Goal: Find specific page/section: Find specific page/section

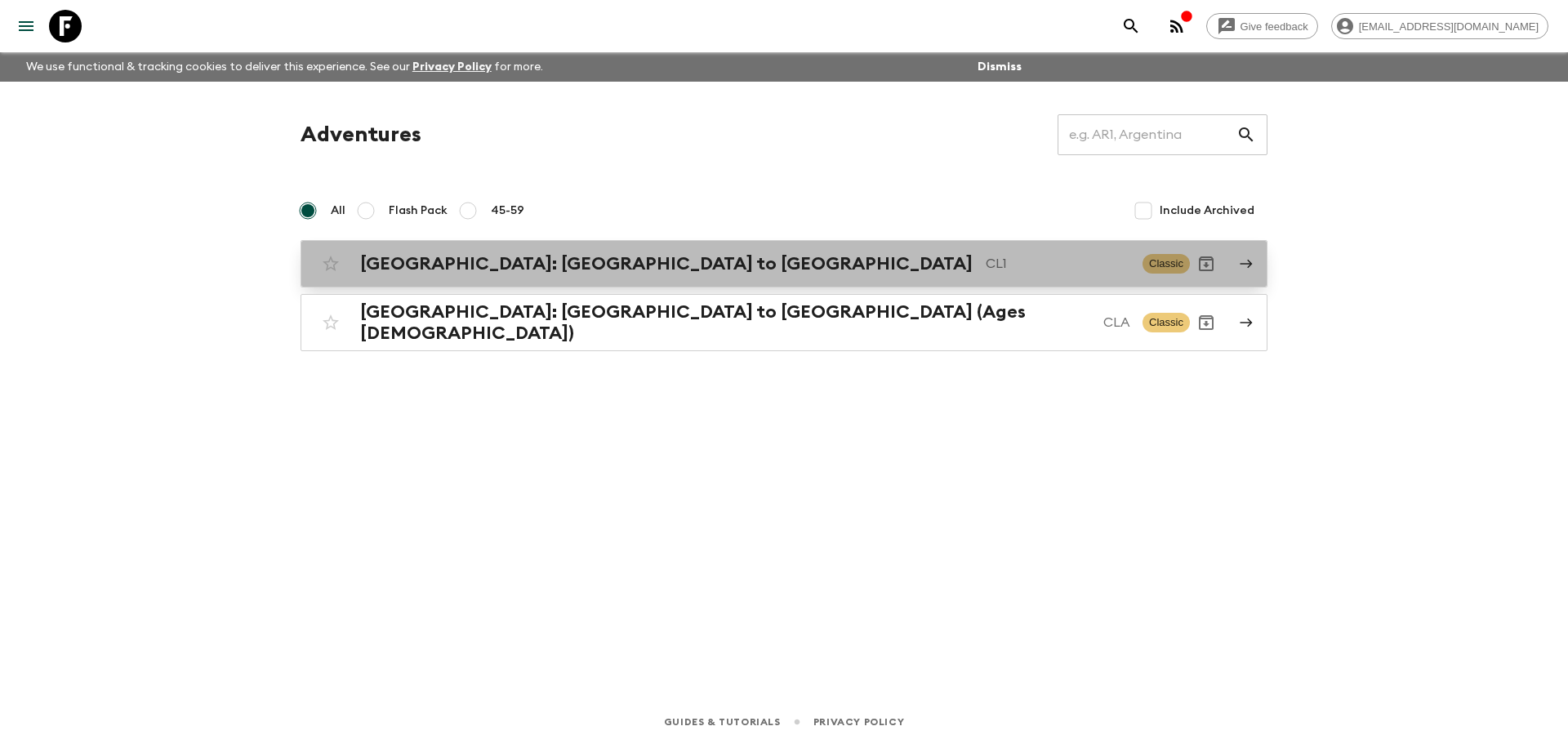
click at [551, 262] on h2 "[GEOGRAPHIC_DATA]: [GEOGRAPHIC_DATA] to [GEOGRAPHIC_DATA]" at bounding box center [667, 264] width 613 height 21
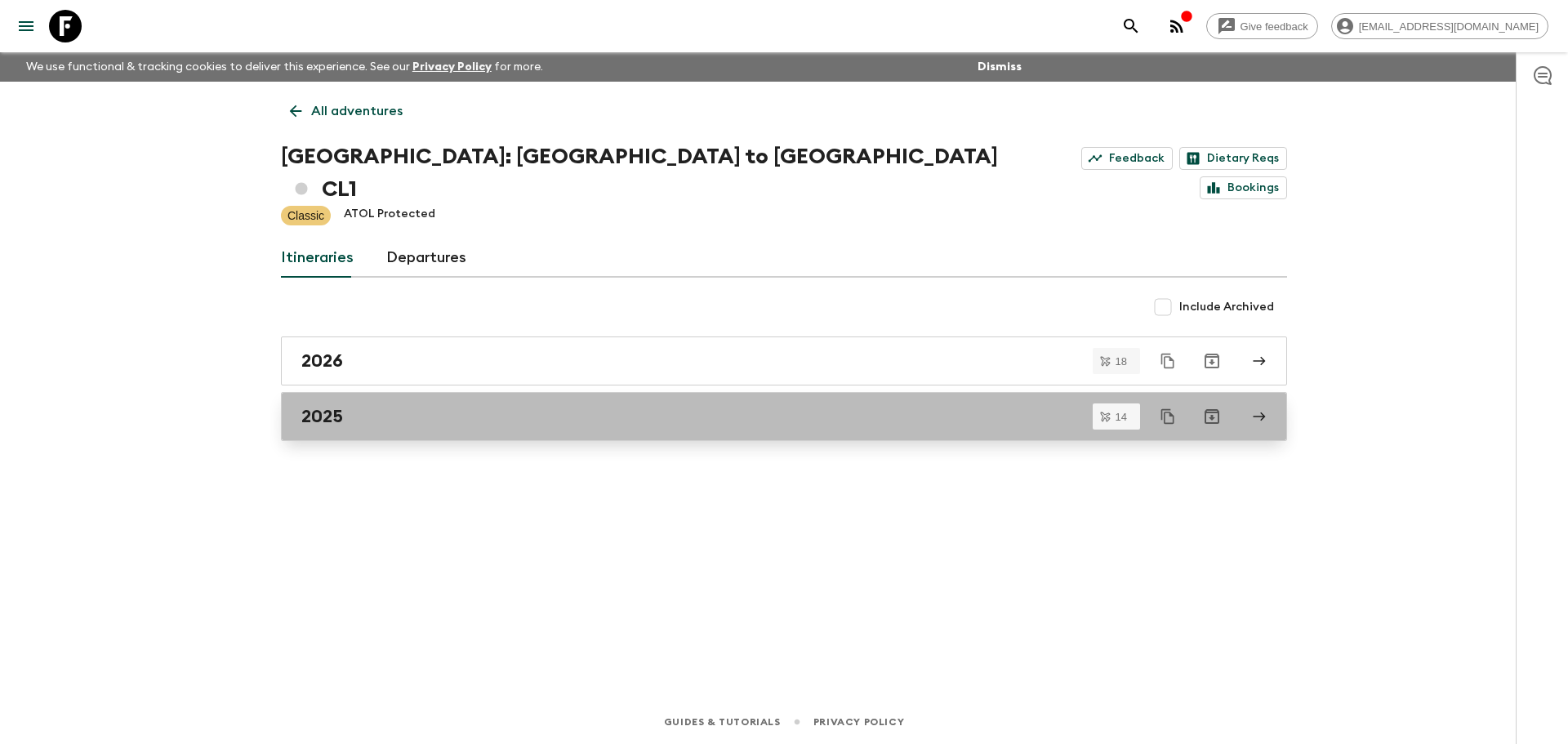
click at [410, 406] on div "2025" at bounding box center [768, 417] width 934 height 21
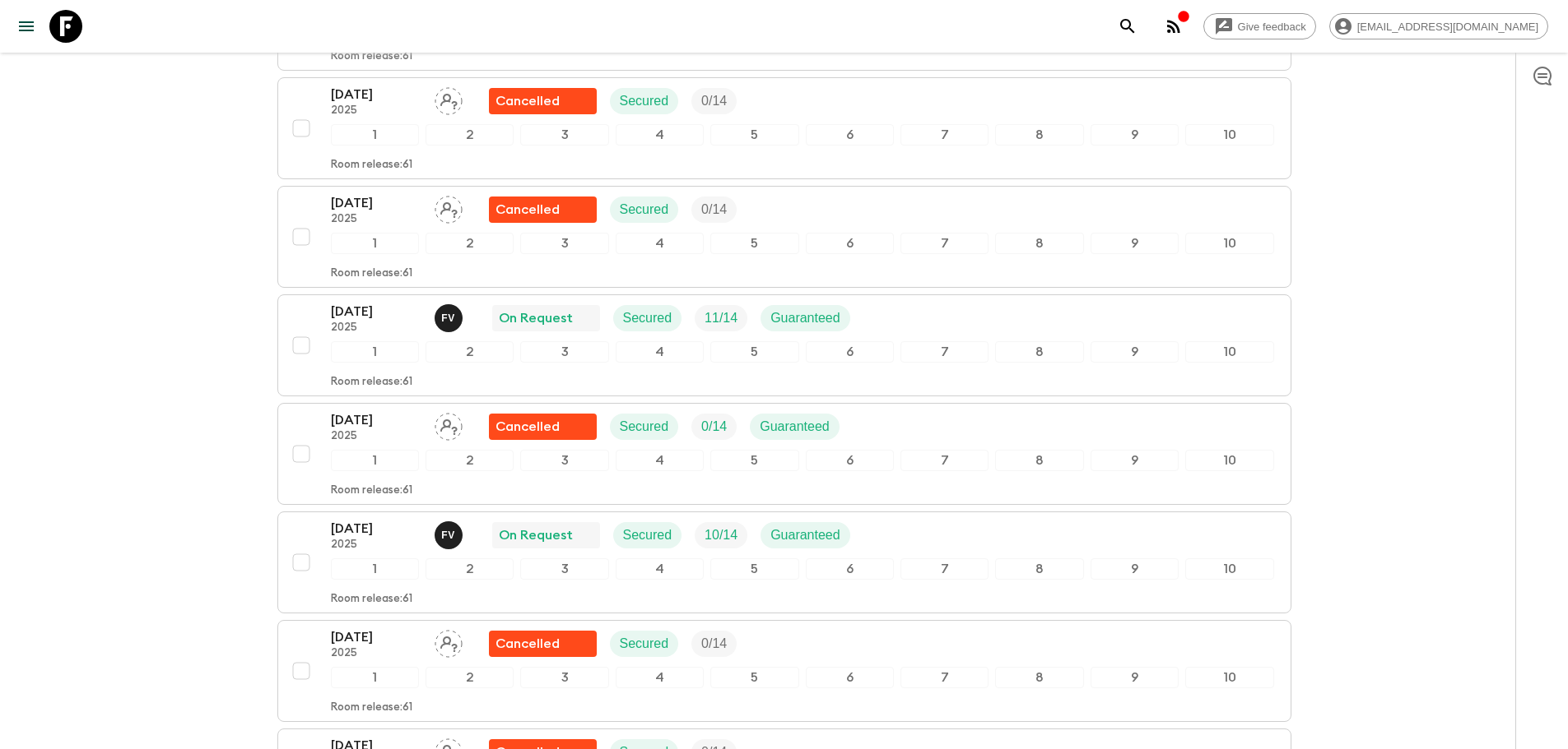
scroll to position [905, 0]
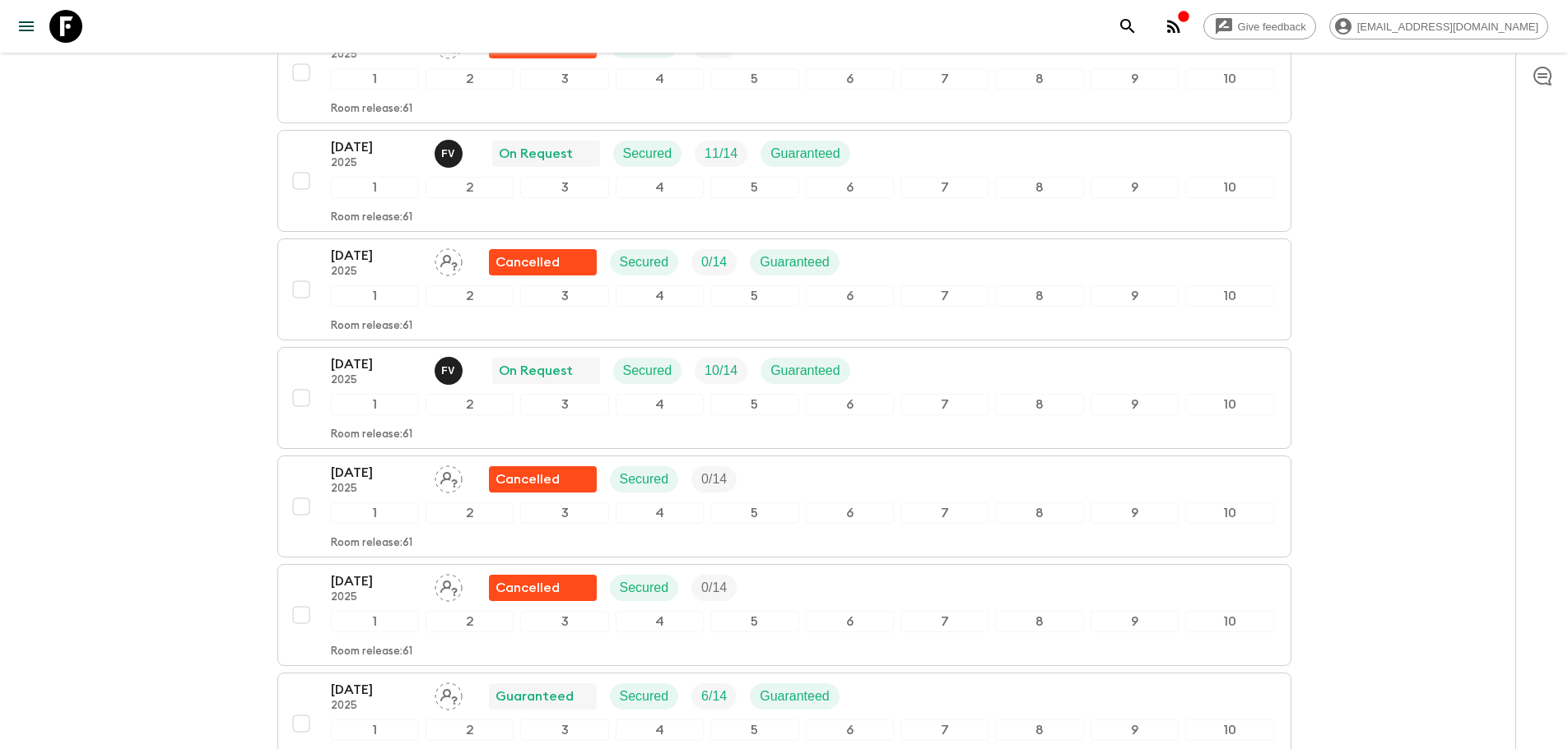
click at [203, 452] on div "Give feedback [EMAIL_ADDRESS][DOMAIN_NAME] We use functional & tracking cookies…" at bounding box center [784, 119] width 1568 height 2047
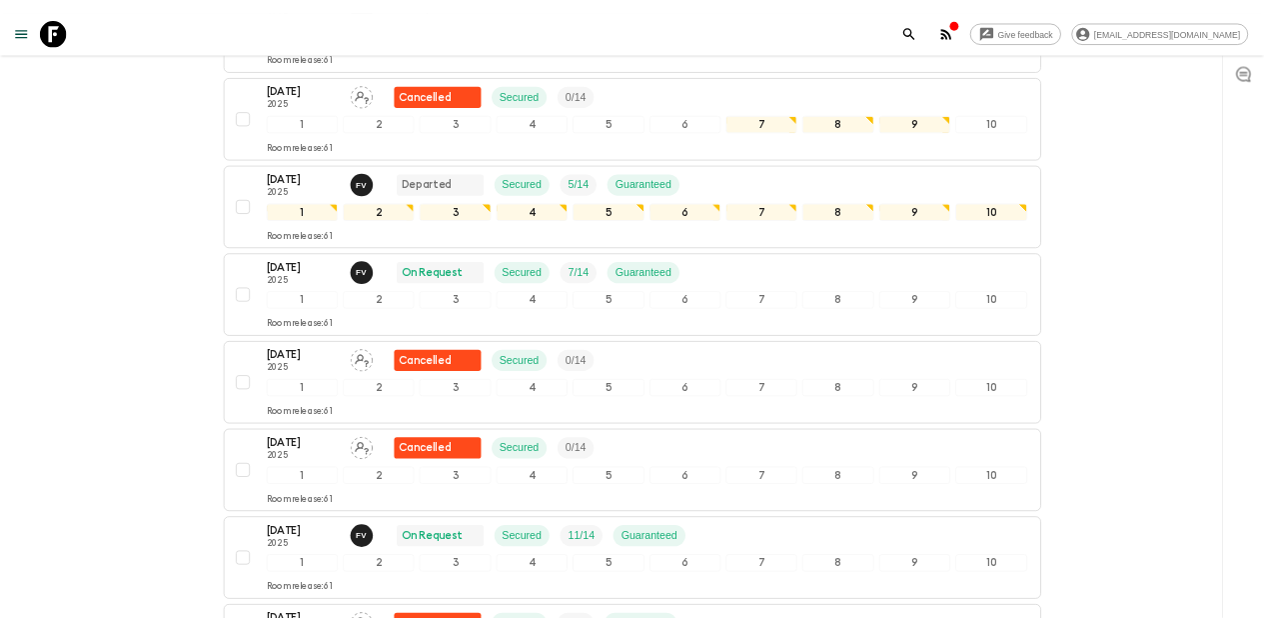
scroll to position [100, 0]
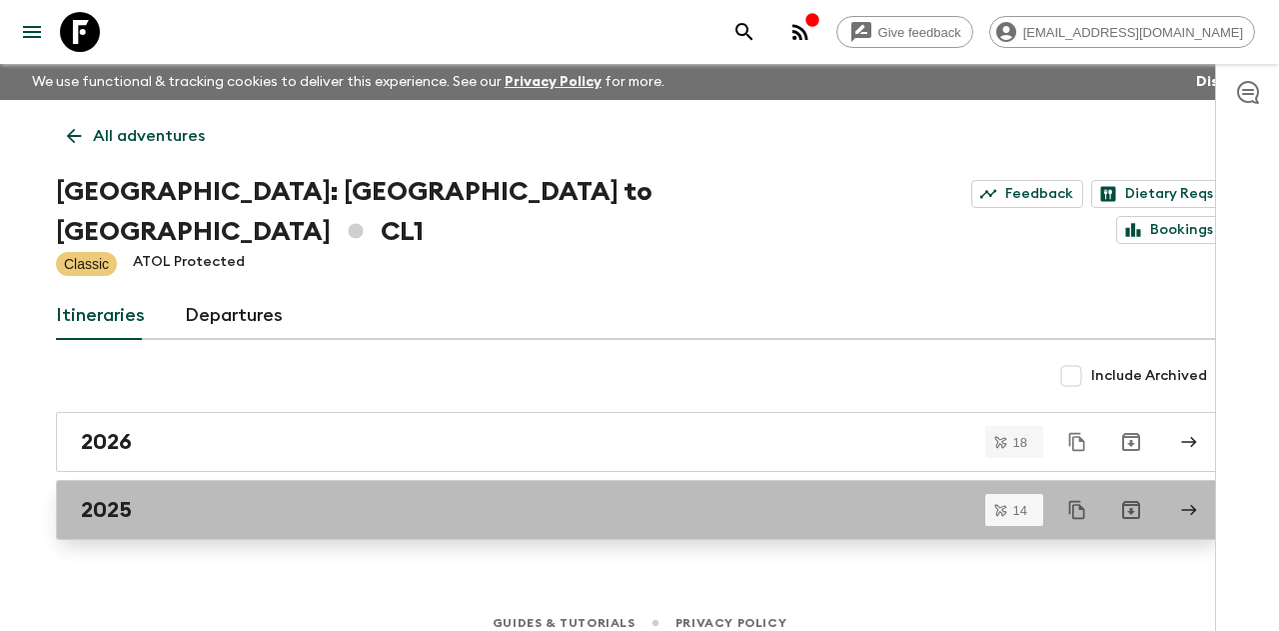
click at [276, 497] on div "2025" at bounding box center [620, 510] width 1079 height 26
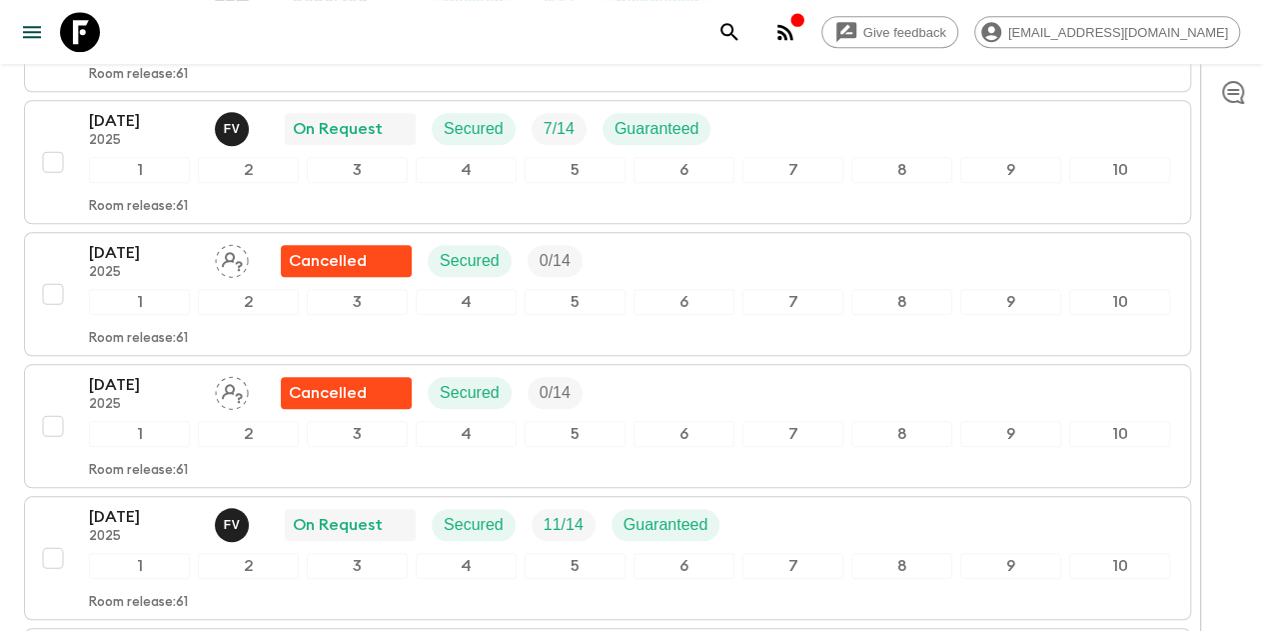
scroll to position [862, 0]
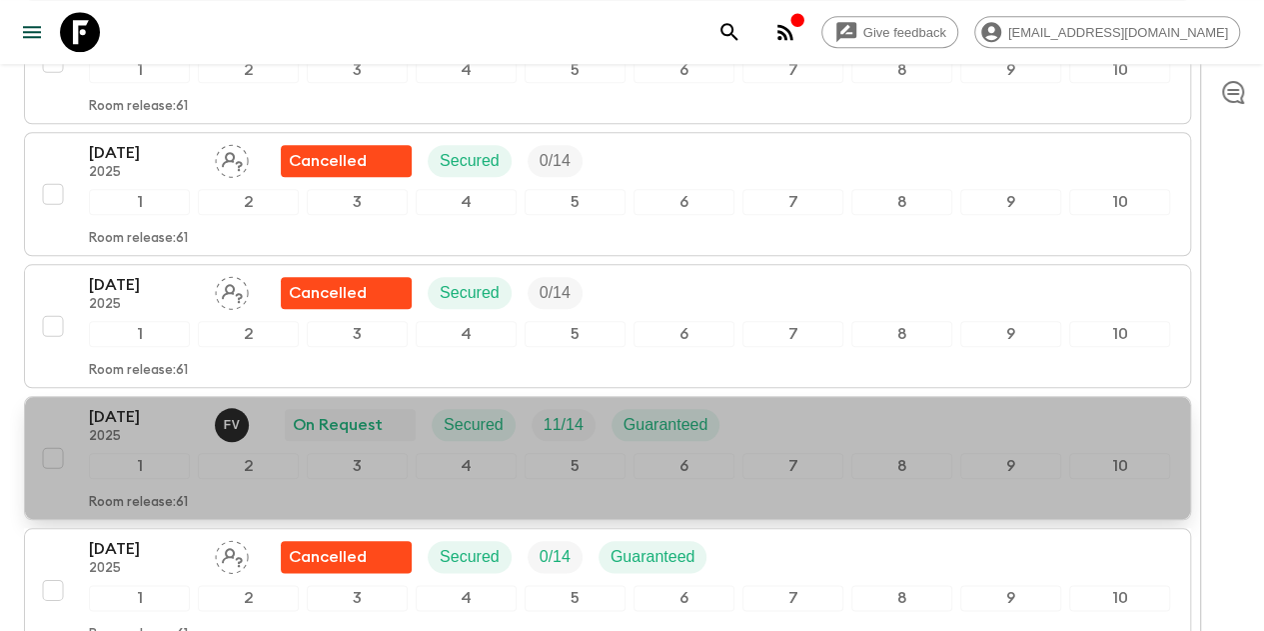
click at [199, 429] on p "2025" at bounding box center [144, 437] width 110 height 16
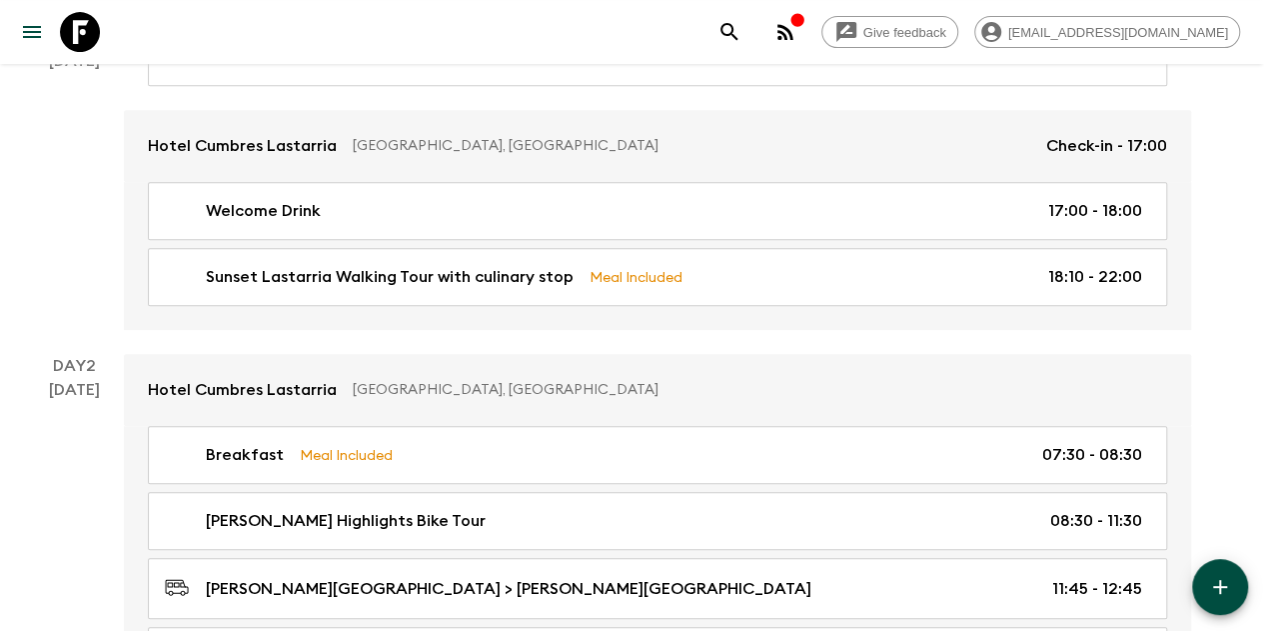
scroll to position [200, 0]
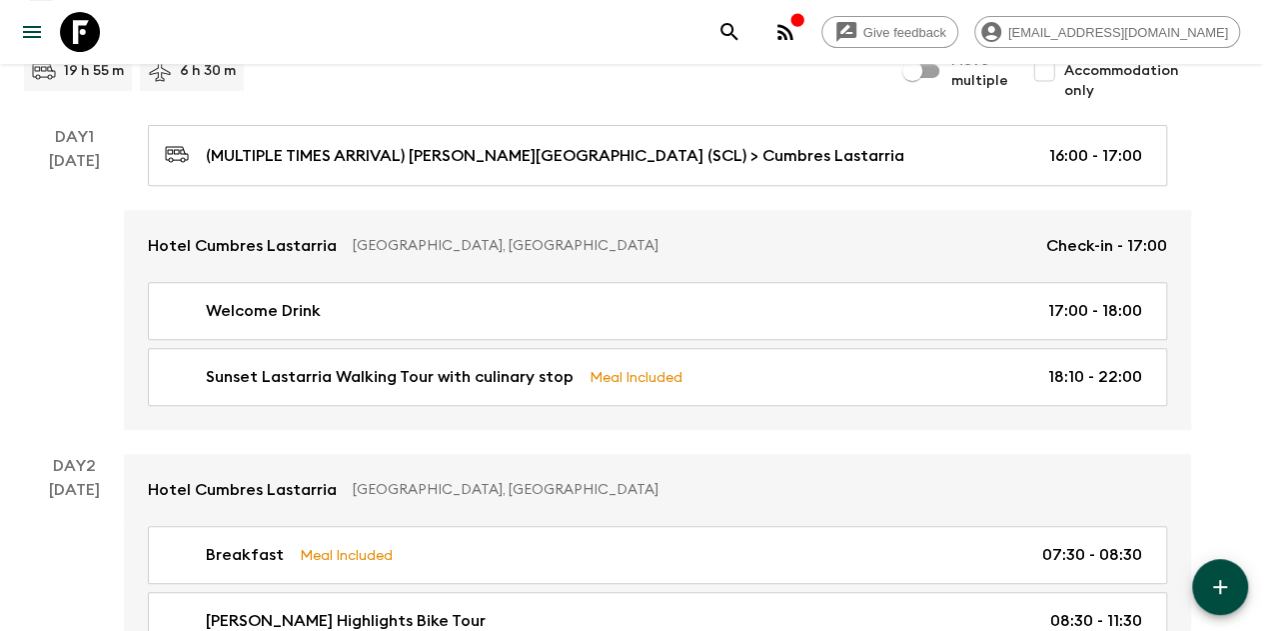
scroll to position [600, 0]
